Goal: Navigation & Orientation: Find specific page/section

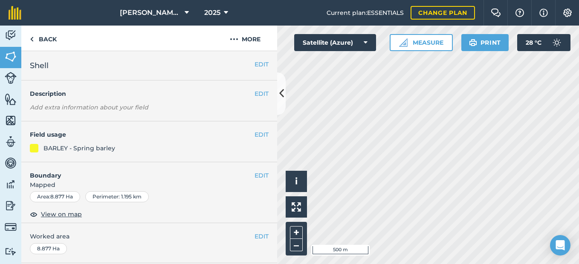
scroll to position [57, 0]
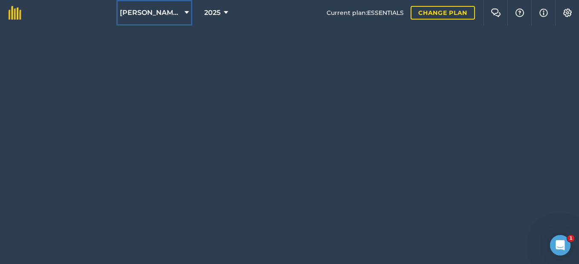
click at [158, 8] on span "[PERSON_NAME] ESTATES" at bounding box center [150, 13] width 61 height 10
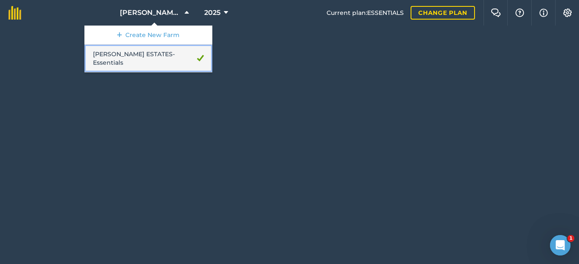
click at [145, 50] on link "HOPKINS ESTATES - Essentials" at bounding box center [148, 59] width 128 height 28
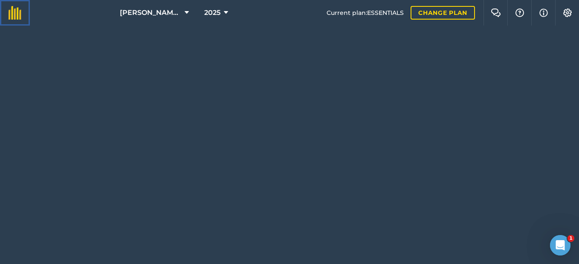
click at [11, 12] on img at bounding box center [15, 13] width 13 height 14
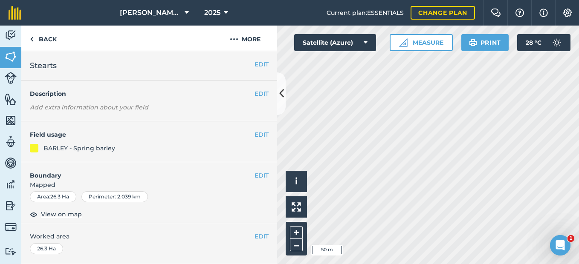
click at [483, 264] on html "HOPKINS ESTATES 2025 Current plan : ESSENTIALS Change plan Farm Chat Help Info …" at bounding box center [289, 132] width 579 height 264
